Goal: Transaction & Acquisition: Purchase product/service

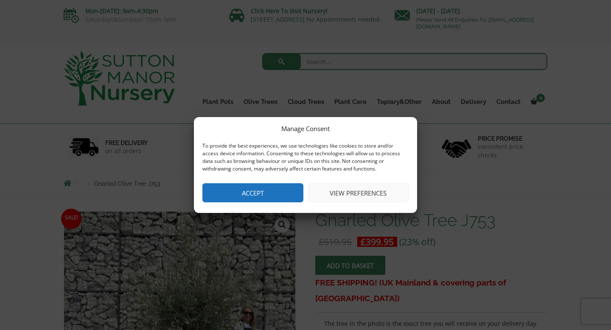
click at [273, 196] on button "Accept" at bounding box center [253, 192] width 101 height 19
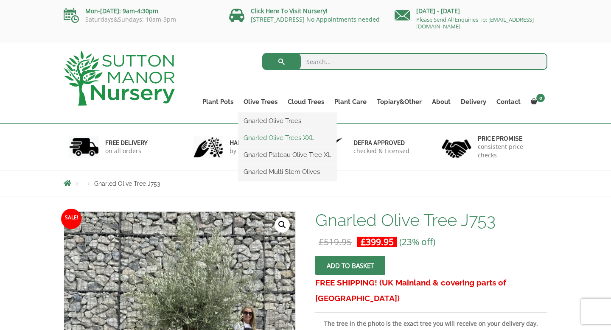
click at [270, 138] on link "Gnarled Olive Trees XXL" at bounding box center [288, 138] width 98 height 13
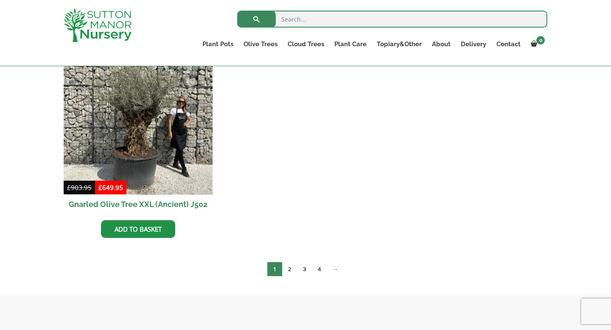
scroll to position [1498, 0]
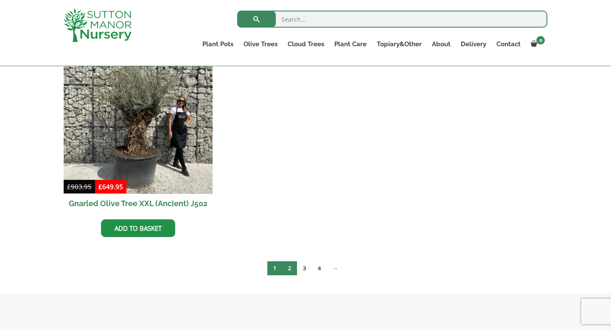
click at [292, 269] on link "2" at bounding box center [289, 269] width 15 height 14
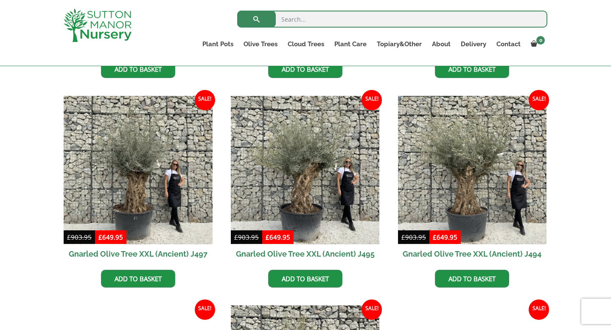
scroll to position [404, 0]
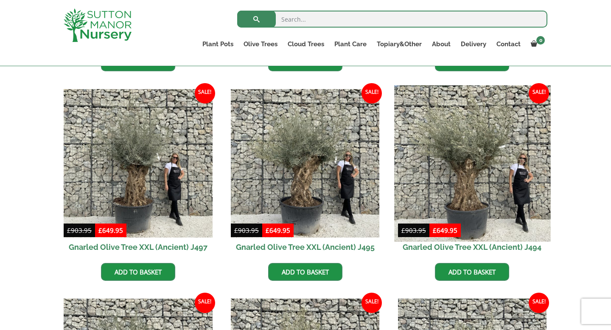
click at [476, 180] on img at bounding box center [472, 163] width 156 height 156
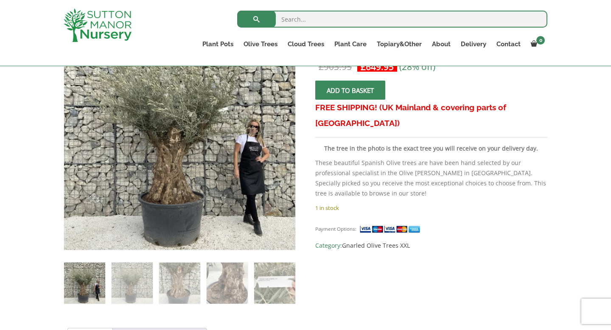
scroll to position [186, 0]
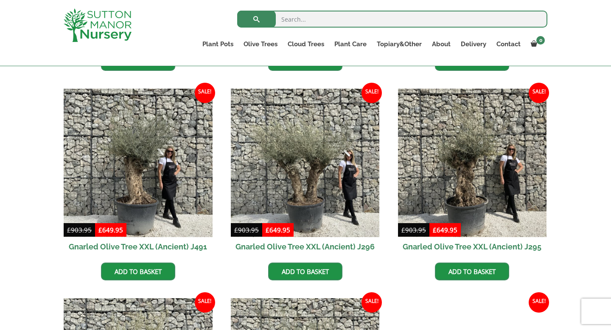
scroll to position [835, 0]
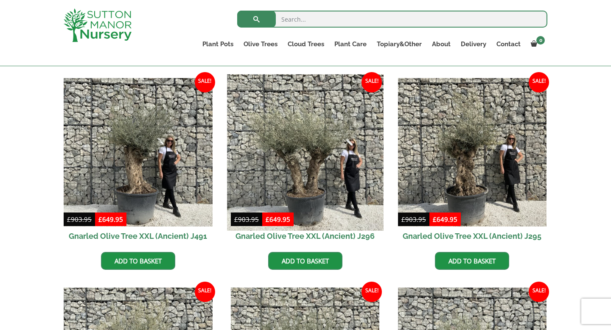
click at [298, 189] on img at bounding box center [305, 152] width 156 height 156
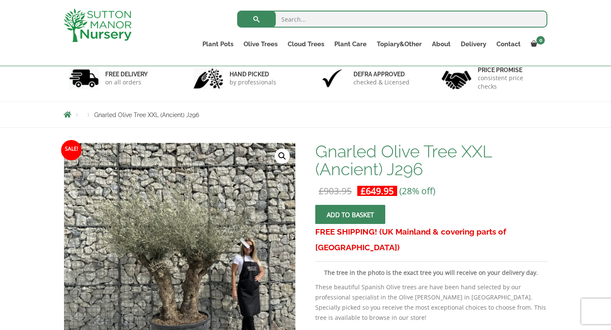
scroll to position [50, 0]
